Goal: Task Accomplishment & Management: Manage account settings

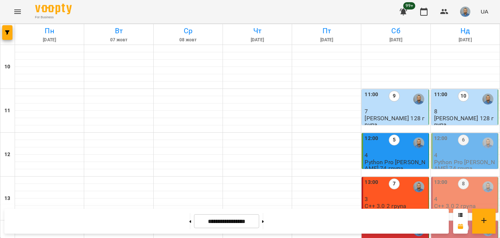
scroll to position [37, 0]
click at [464, 135] on div "12:00 6" at bounding box center [465, 143] width 62 height 17
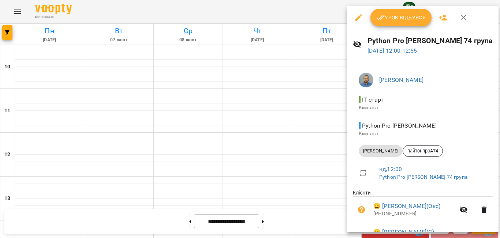
click at [410, 19] on span "Урок відбувся" at bounding box center [401, 17] width 50 height 9
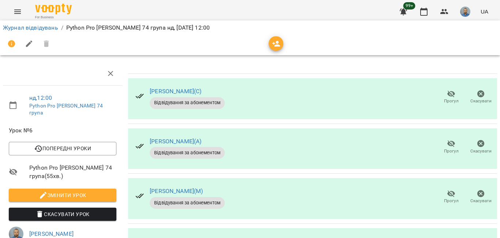
scroll to position [73, 0]
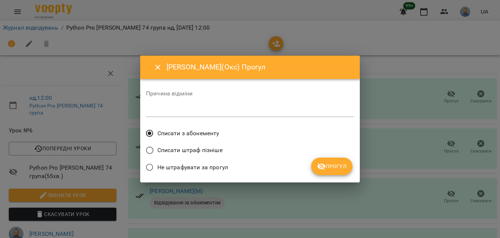
click at [333, 163] on span "Прогул" at bounding box center [332, 166] width 30 height 9
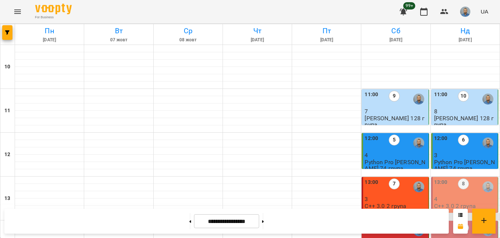
scroll to position [110, 0]
click at [447, 178] on div "13:00 8" at bounding box center [465, 186] width 62 height 17
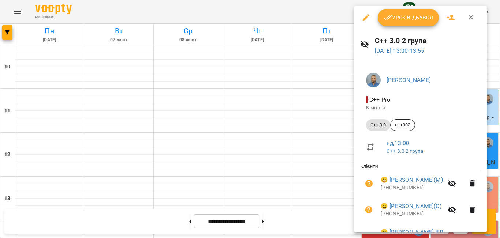
click at [416, 15] on span "Урок відбувся" at bounding box center [408, 17] width 50 height 9
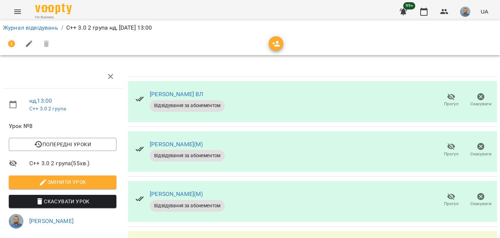
click at [445, 153] on span "Прогул" at bounding box center [451, 154] width 15 height 6
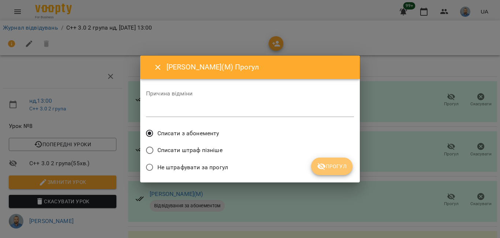
click at [320, 169] on icon "submit" at bounding box center [321, 166] width 8 height 7
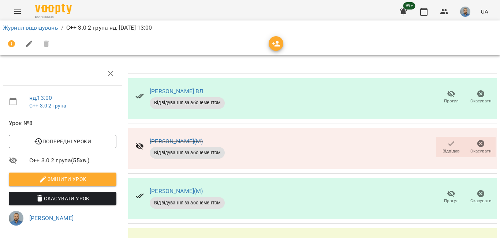
scroll to position [92, 0]
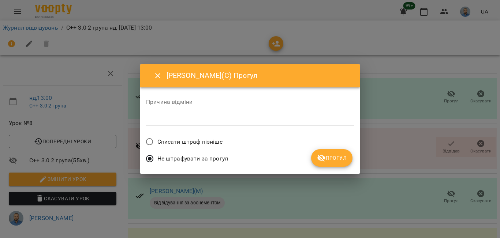
click at [317, 155] on icon "submit" at bounding box center [321, 158] width 9 height 9
